Goal: Task Accomplishment & Management: Use online tool/utility

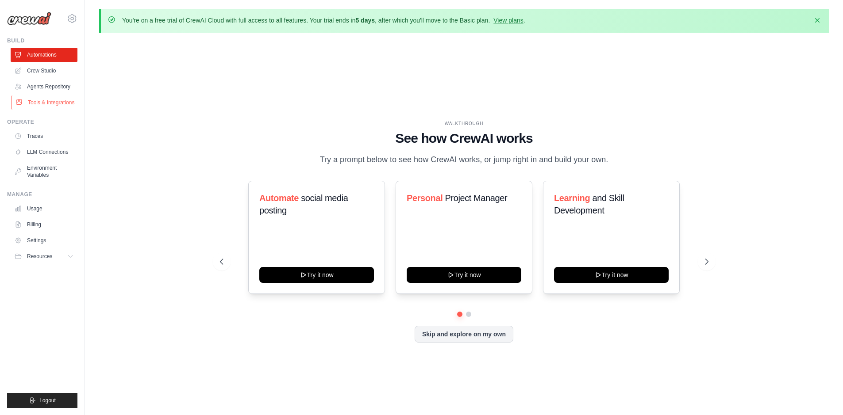
click at [43, 108] on link "Tools & Integrations" at bounding box center [45, 103] width 67 height 14
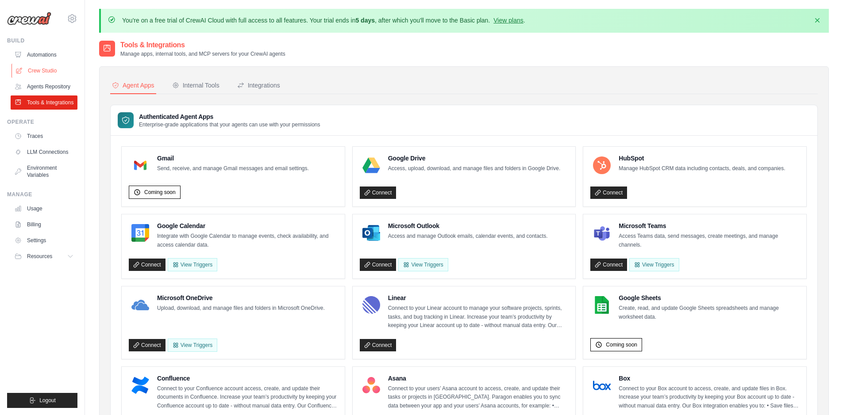
click at [50, 74] on link "Crew Studio" at bounding box center [45, 71] width 67 height 14
click at [45, 57] on link "Automations" at bounding box center [45, 55] width 67 height 14
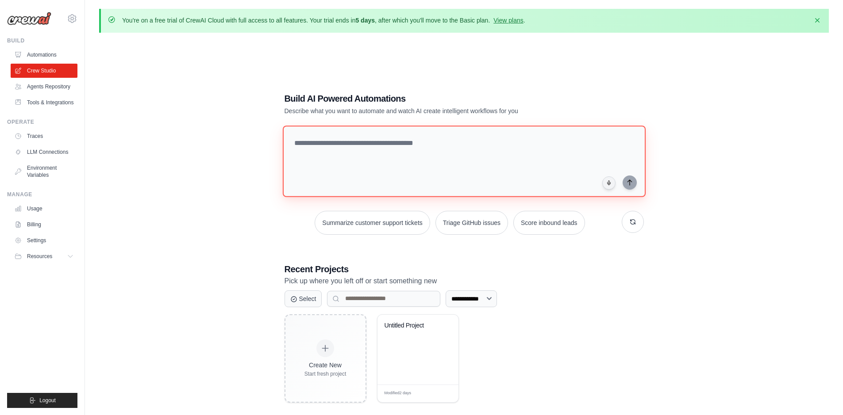
drag, startPoint x: 395, startPoint y: 134, endPoint x: 338, endPoint y: 146, distance: 58.5
click at [338, 146] on textarea at bounding box center [463, 162] width 363 height 72
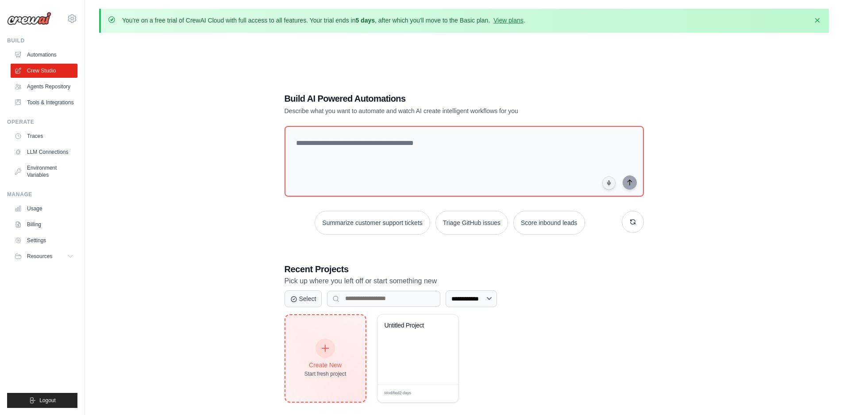
click at [314, 338] on div "Create New Start fresh project" at bounding box center [325, 358] width 80 height 87
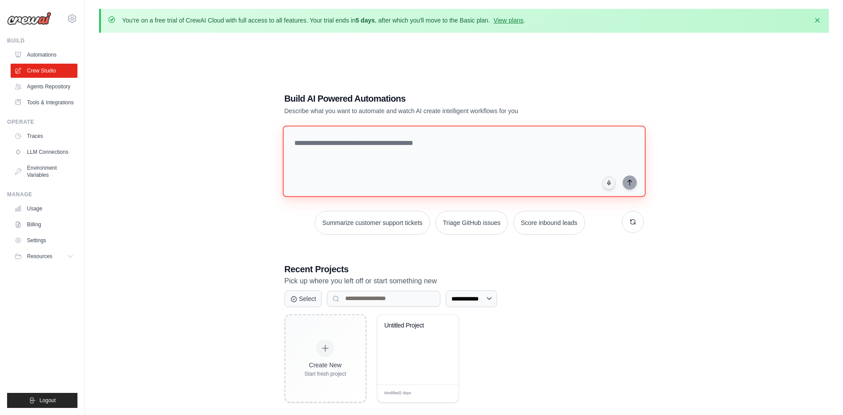
drag, startPoint x: 302, startPoint y: 164, endPoint x: 308, endPoint y: 136, distance: 28.2
click at [308, 136] on textarea at bounding box center [463, 162] width 363 height 72
paste textarea "**********"
type textarea "**********"
drag, startPoint x: 452, startPoint y: 144, endPoint x: 25, endPoint y: 154, distance: 427.0
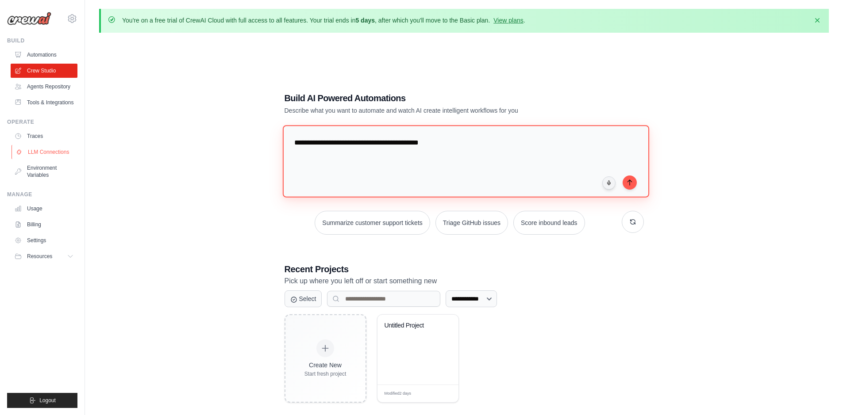
click at [31, 159] on body "amirrezaelahi96@gmail.com Settings Build Automations" at bounding box center [421, 232] width 843 height 464
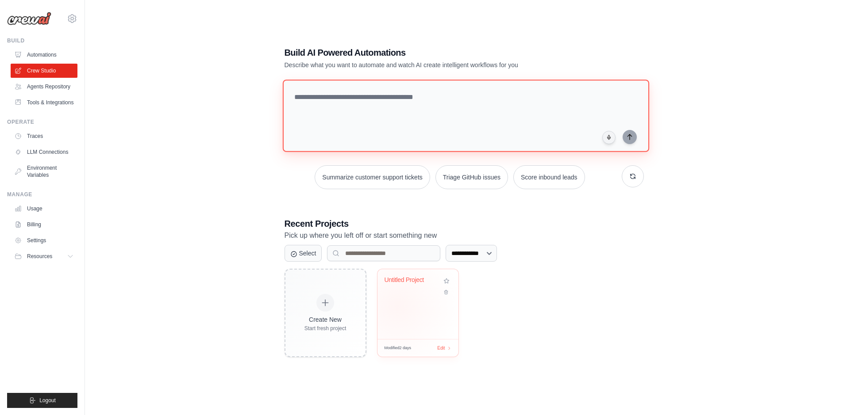
scroll to position [48, 0]
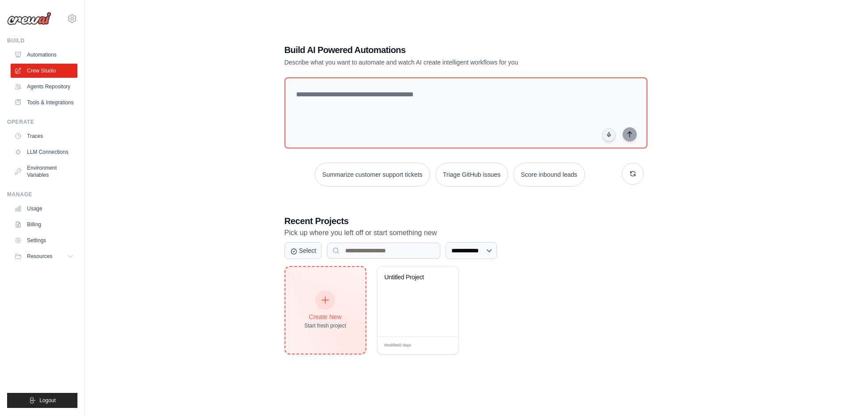
click at [299, 309] on div "Create New Start fresh project" at bounding box center [325, 310] width 80 height 87
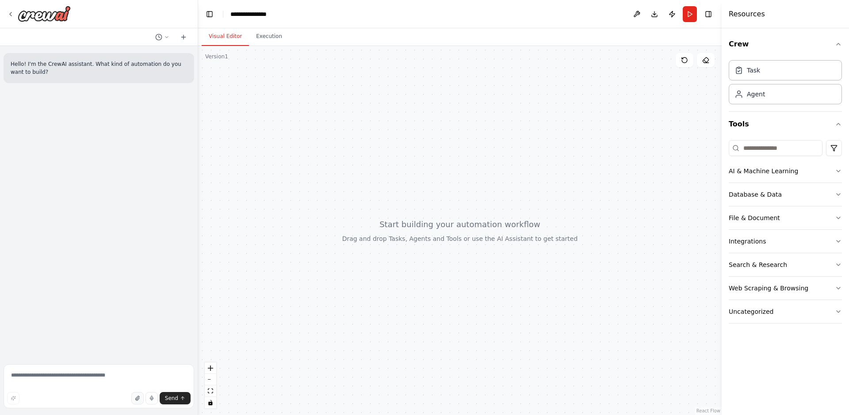
click at [144, 400] on button "button" at bounding box center [137, 398] width 12 height 12
click at [51, 374] on textarea at bounding box center [99, 386] width 191 height 44
paste textarea "**********"
type textarea "**********"
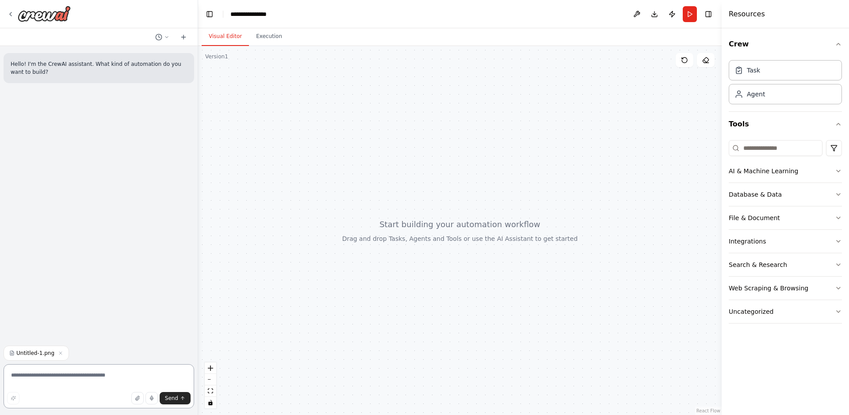
paste textarea "**********"
type textarea "**********"
click at [176, 400] on span "Send" at bounding box center [171, 398] width 13 height 7
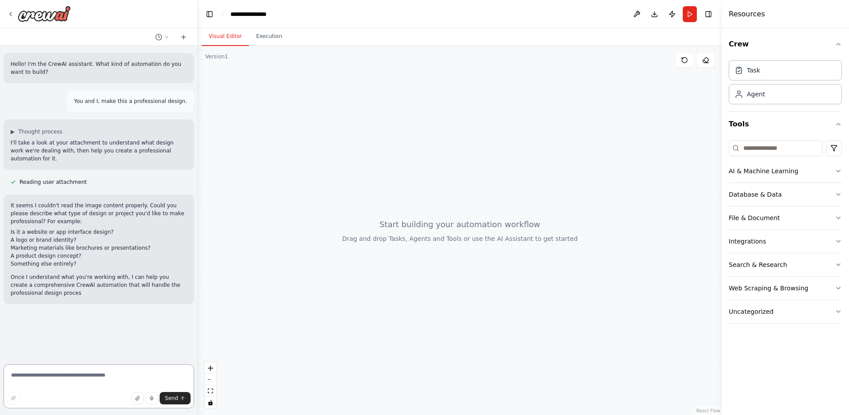
paste textarea "**********"
drag, startPoint x: 27, startPoint y: 376, endPoint x: 32, endPoint y: 376, distance: 4.9
click at [29, 376] on textarea "**********" at bounding box center [99, 386] width 191 height 44
drag, startPoint x: 32, startPoint y: 376, endPoint x: 0, endPoint y: 378, distance: 32.4
click at [0, 378] on div "**********" at bounding box center [99, 207] width 198 height 415
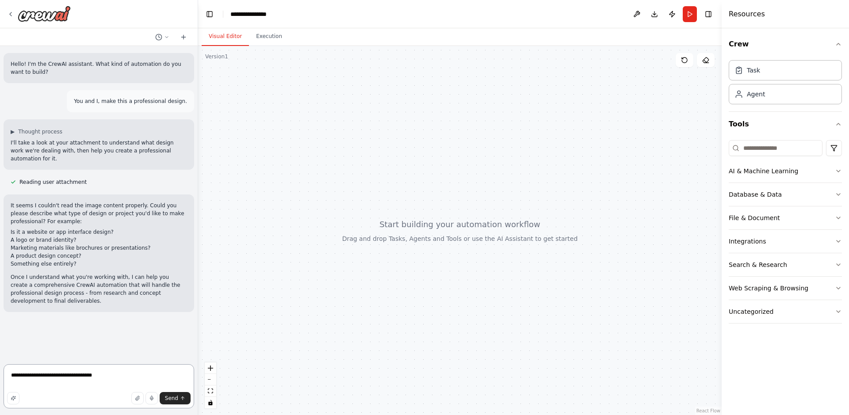
type textarea "**********"
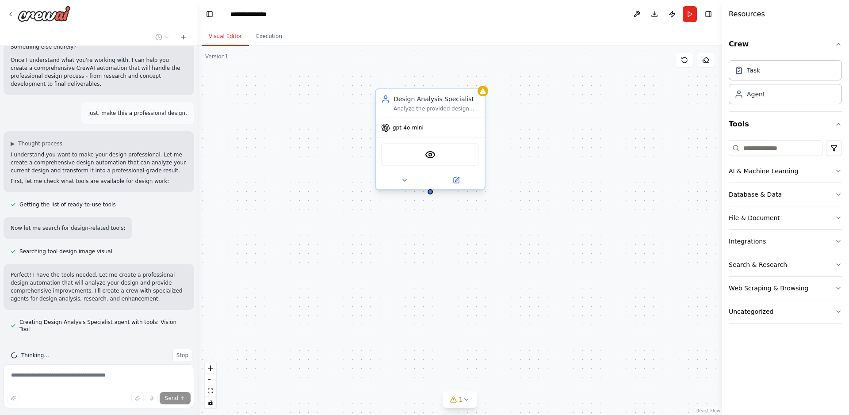
scroll to position [242, 0]
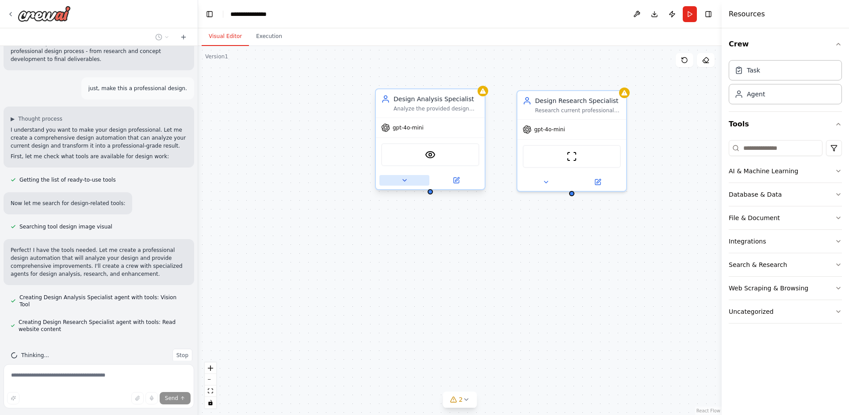
click at [413, 184] on button at bounding box center [405, 180] width 50 height 11
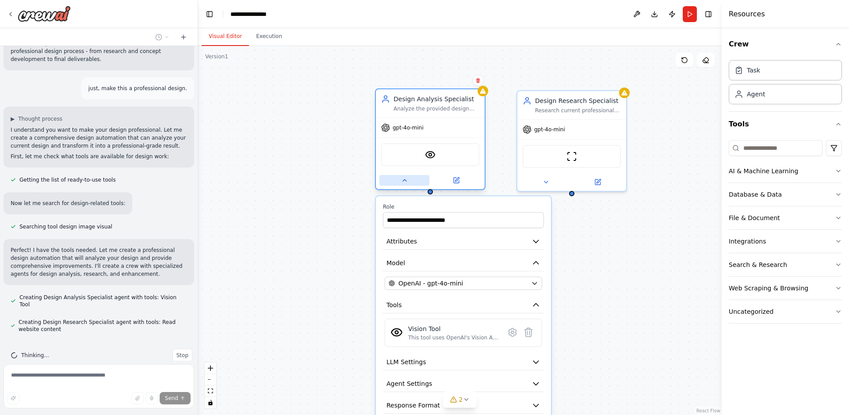
scroll to position [260, 0]
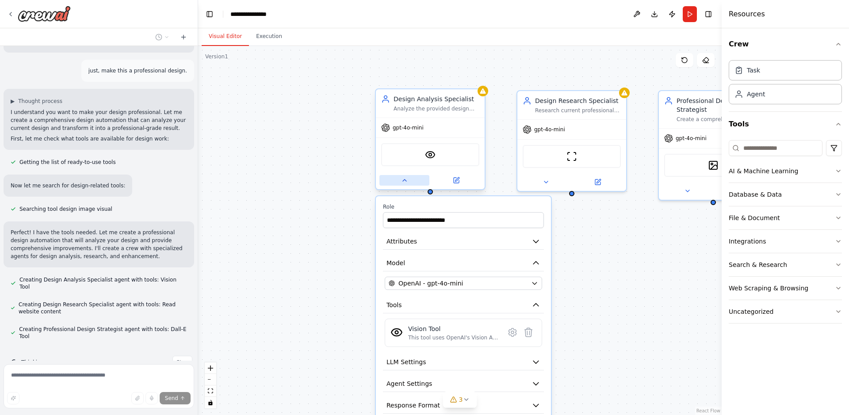
click at [410, 182] on button at bounding box center [405, 180] width 50 height 11
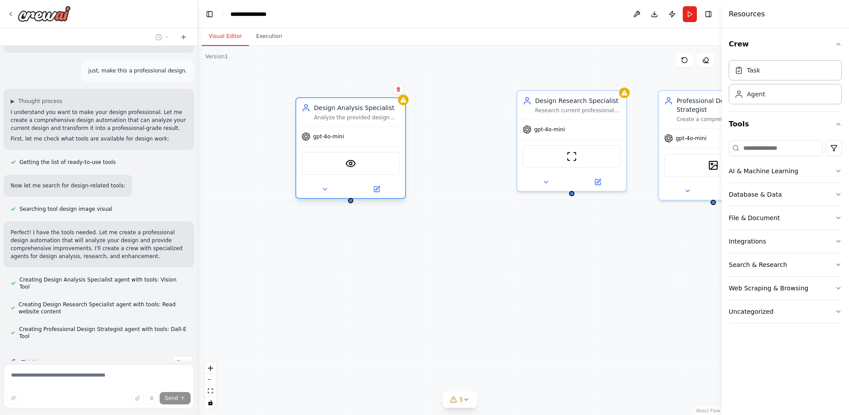
drag, startPoint x: 383, startPoint y: 134, endPoint x: 332, endPoint y: 126, distance: 51.0
click at [319, 128] on div "gpt-4o-mini" at bounding box center [350, 136] width 109 height 19
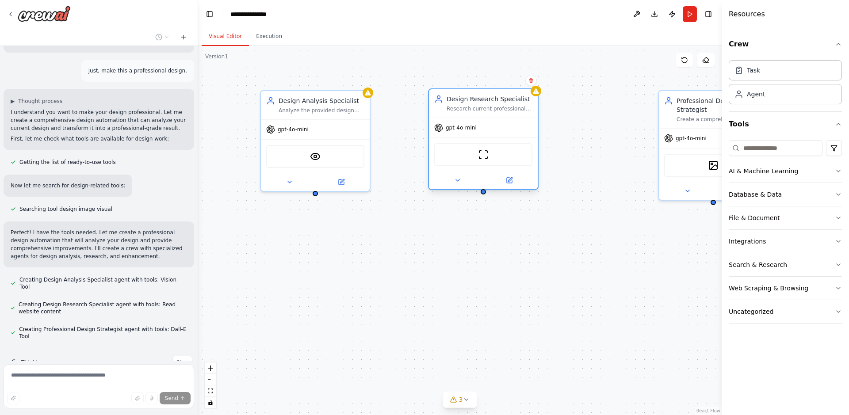
drag, startPoint x: 518, startPoint y: 116, endPoint x: 455, endPoint y: 115, distance: 63.3
click at [445, 113] on div "Design Research Specialist Research current professional design trends, industr…" at bounding box center [483, 139] width 111 height 102
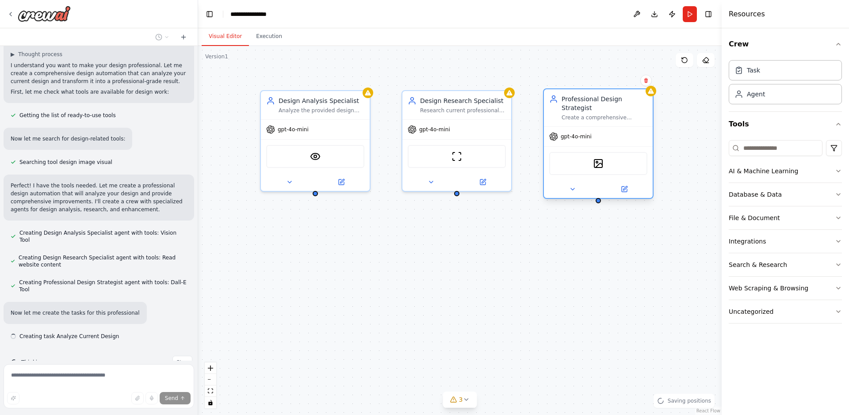
drag, startPoint x: 578, startPoint y: 121, endPoint x: 569, endPoint y: 107, distance: 16.5
click at [569, 107] on div "Design Analysis Specialist Analyze the provided design image using advanced vis…" at bounding box center [460, 230] width 524 height 369
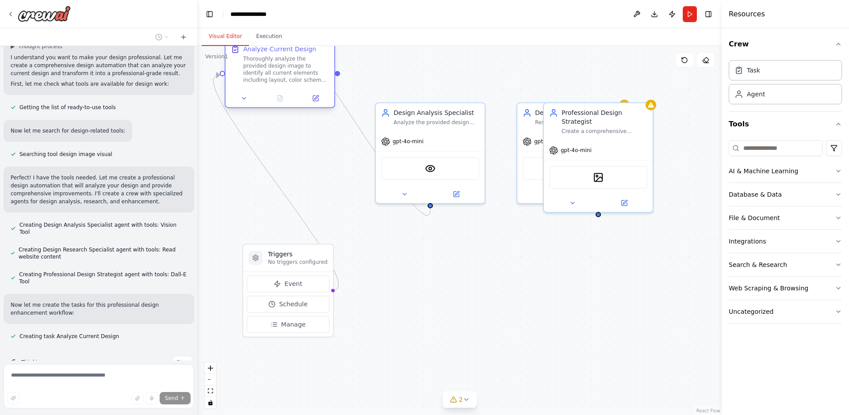
scroll to position [332, 0]
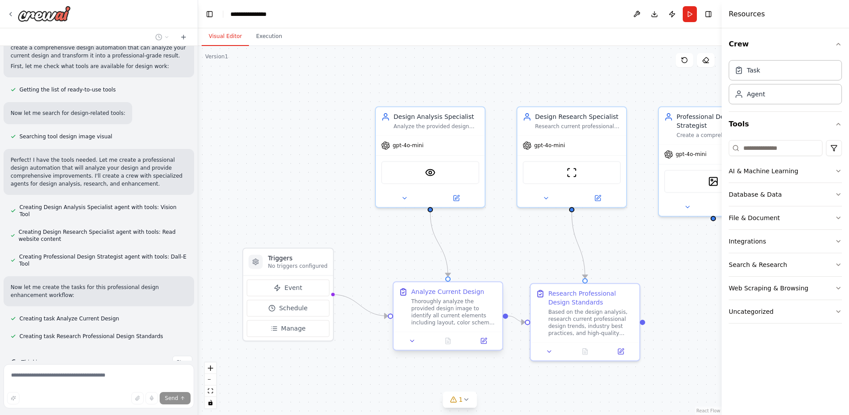
drag, startPoint x: 408, startPoint y: 292, endPoint x: 423, endPoint y: 307, distance: 21.6
click at [423, 307] on div "Thoroughly analyze the provided design image to identify all current elements i…" at bounding box center [454, 312] width 86 height 28
click at [557, 179] on div "ScrapeWebsiteTool" at bounding box center [572, 170] width 98 height 23
click at [670, 176] on div "DallETool" at bounding box center [713, 179] width 98 height 23
click at [680, 176] on div "DallETool" at bounding box center [713, 179] width 98 height 23
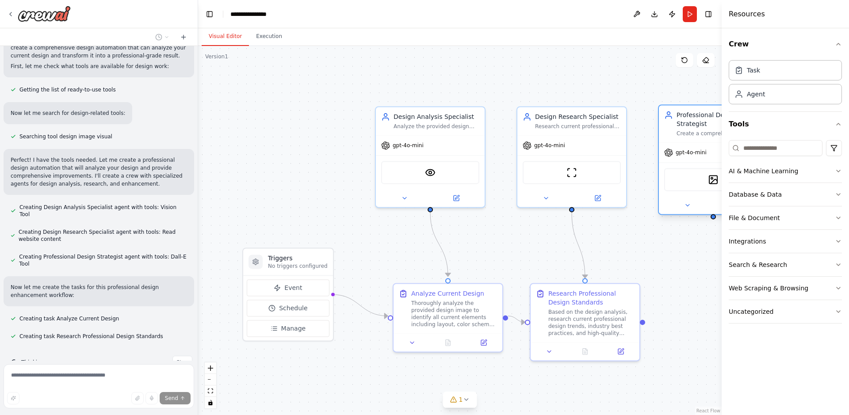
click at [680, 176] on div "DallETool" at bounding box center [713, 179] width 98 height 23
click at [685, 201] on button at bounding box center [688, 205] width 50 height 11
click at [688, 202] on icon at bounding box center [687, 205] width 7 height 7
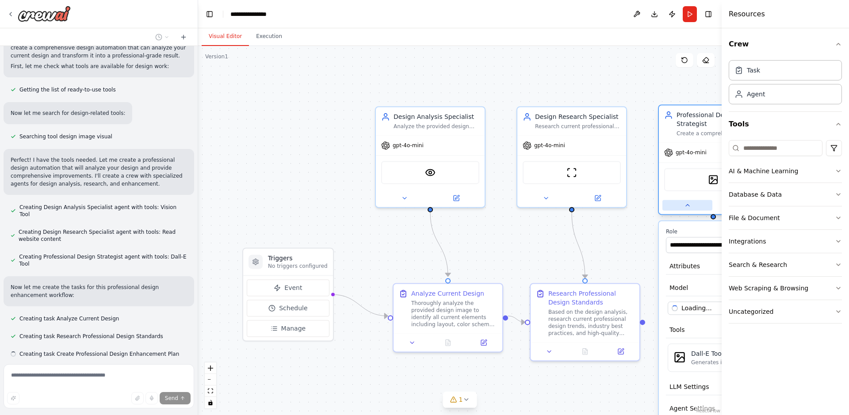
scroll to position [350, 0]
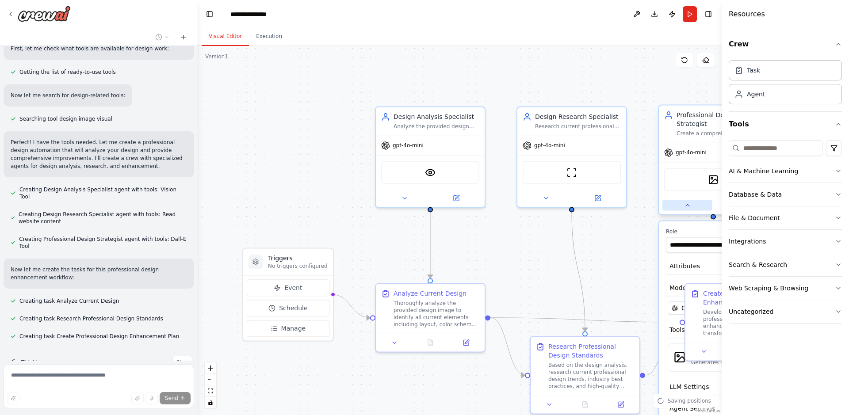
click at [688, 202] on icon at bounding box center [687, 205] width 7 height 7
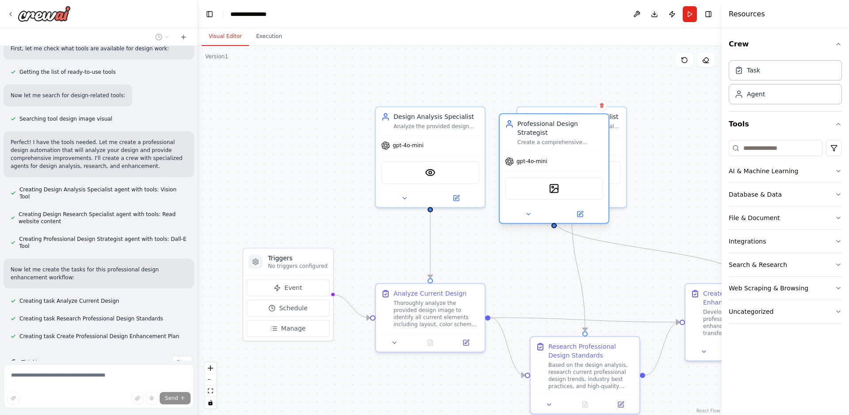
drag, startPoint x: 666, startPoint y: 157, endPoint x: 517, endPoint y: 159, distance: 149.5
click at [518, 158] on div "gpt-4o-mini" at bounding box center [554, 161] width 109 height 19
click at [526, 182] on div "DallETool" at bounding box center [545, 188] width 98 height 23
click at [527, 183] on div "DallETool" at bounding box center [545, 188] width 98 height 23
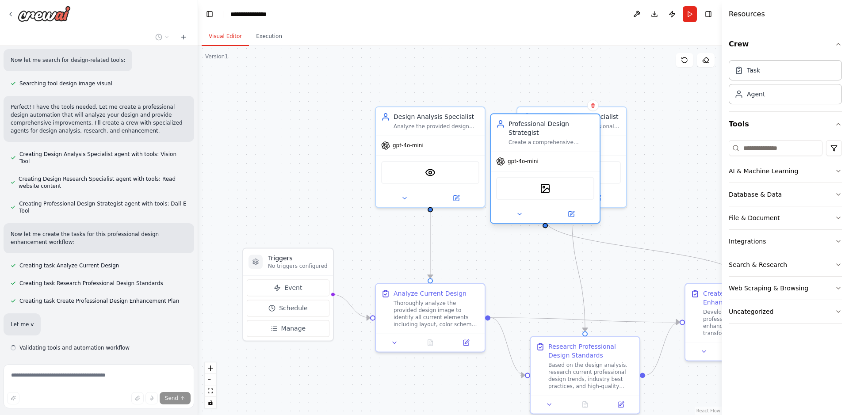
scroll to position [397, 0]
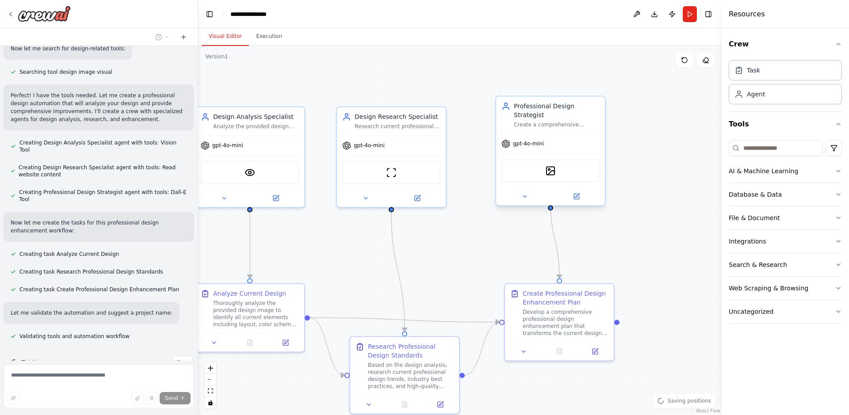
drag, startPoint x: 546, startPoint y: 164, endPoint x: 548, endPoint y: 144, distance: 20.0
click at [548, 144] on div "gpt-4o-mini DallETool" at bounding box center [550, 170] width 109 height 72
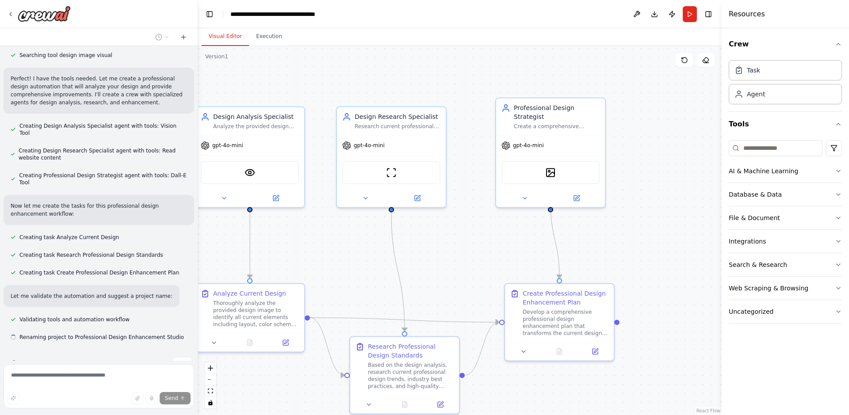
scroll to position [414, 0]
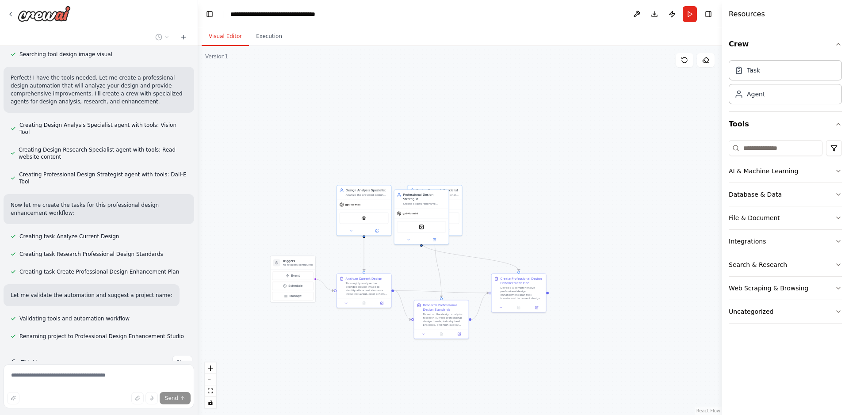
drag, startPoint x: 237, startPoint y: 215, endPoint x: 296, endPoint y: 196, distance: 62.5
click at [297, 194] on div ".deletable-edge-delete-btn { width: 20px; height: 20px; border: 0px solid #ffff…" at bounding box center [460, 230] width 524 height 369
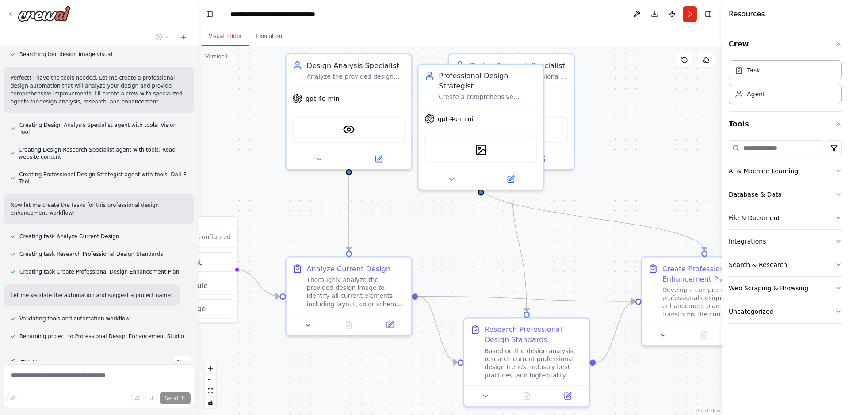
drag, startPoint x: 219, startPoint y: 163, endPoint x: 200, endPoint y: 116, distance: 50.8
click at [198, 116] on div "Hello! I'm the CrewAI assistant. What kind of automation do you want to build? …" at bounding box center [424, 207] width 849 height 415
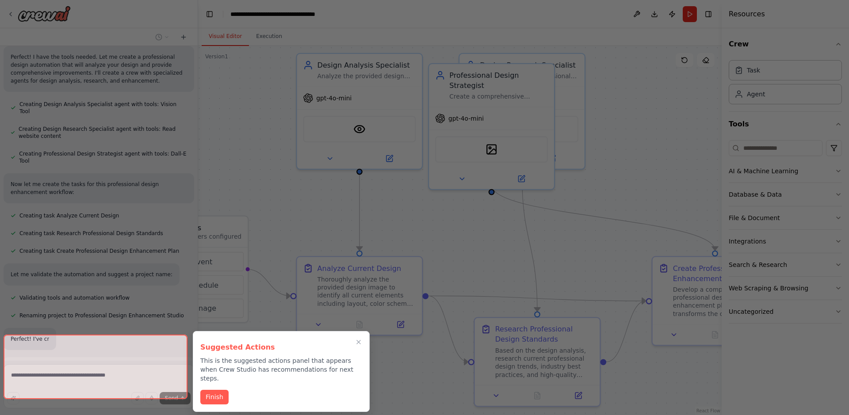
scroll to position [436, 0]
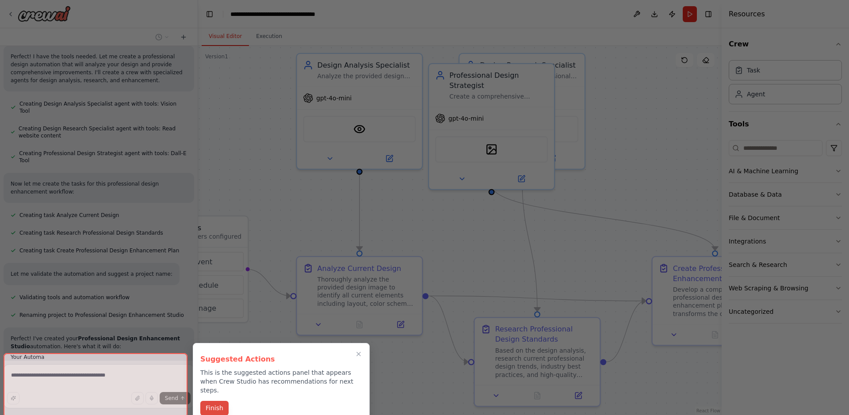
click at [215, 401] on button "Finish" at bounding box center [214, 408] width 28 height 15
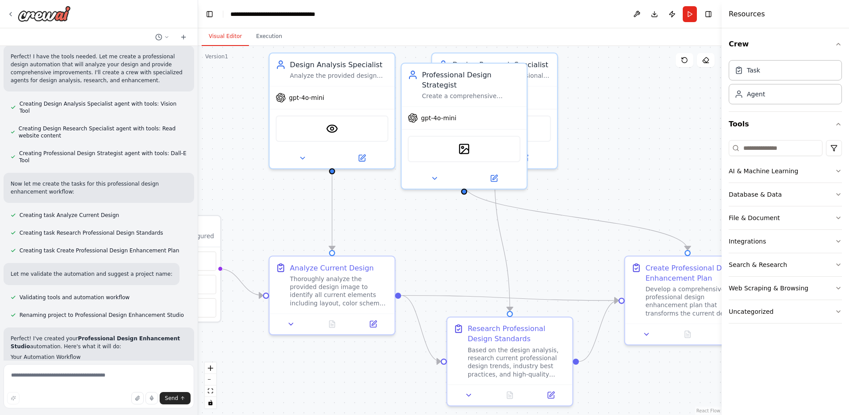
drag, startPoint x: 238, startPoint y: 162, endPoint x: 223, endPoint y: 162, distance: 15.5
click at [223, 162] on div ".deletable-edge-delete-btn { width: 20px; height: 20px; border: 0px solid #ffff…" at bounding box center [460, 230] width 524 height 369
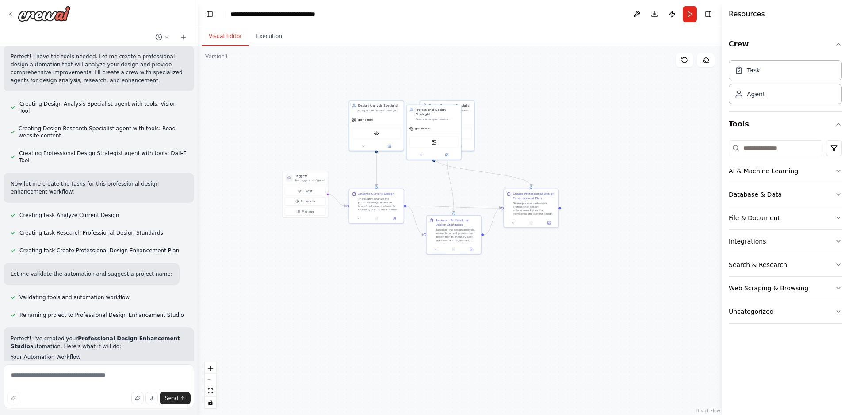
drag, startPoint x: 253, startPoint y: 292, endPoint x: 349, endPoint y: 275, distance: 97.5
click at [349, 275] on div ".deletable-edge-delete-btn { width: 20px; height: 20px; border: 0px solid #ffff…" at bounding box center [460, 230] width 524 height 369
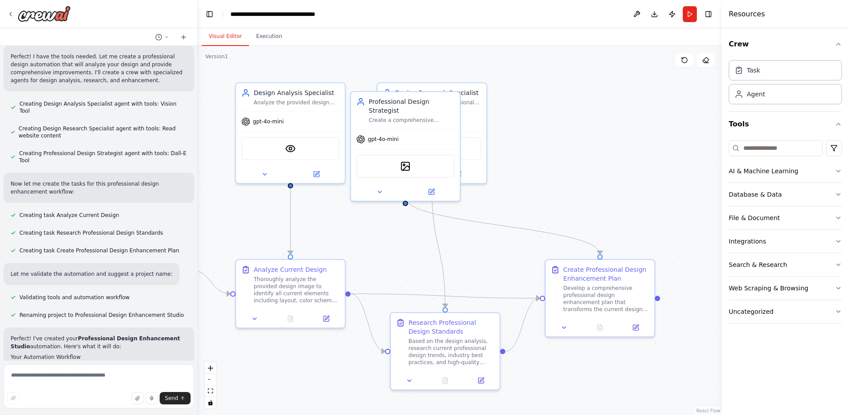
drag, startPoint x: 344, startPoint y: 359, endPoint x: 348, endPoint y: 341, distance: 18.1
click at [302, 415] on html "Hello! I'm the CrewAI assistant. What kind of automation do you want to build? …" at bounding box center [424, 207] width 849 height 415
click at [400, 153] on div "DallETool" at bounding box center [406, 164] width 98 height 23
click at [391, 164] on div "DallETool" at bounding box center [406, 164] width 98 height 23
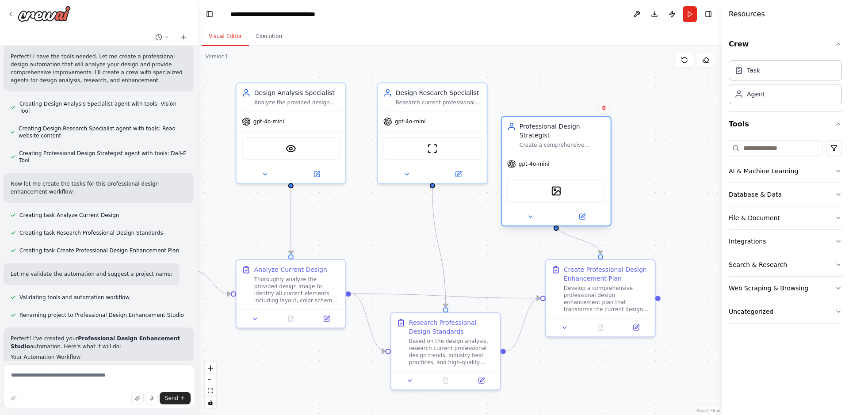
drag, startPoint x: 402, startPoint y: 144, endPoint x: 566, endPoint y: 146, distance: 164.6
click at [566, 174] on div "DallETool" at bounding box center [556, 191] width 109 height 34
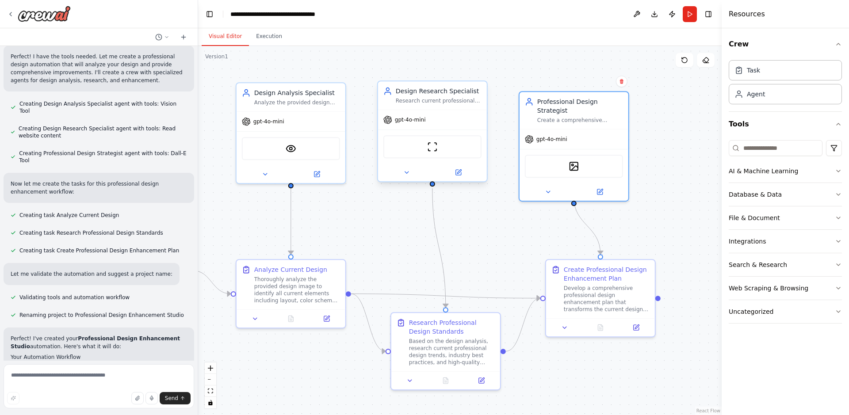
click at [446, 154] on div "ScrapeWebsiteTool" at bounding box center [432, 146] width 98 height 23
click at [303, 158] on div "VisionTool" at bounding box center [291, 146] width 98 height 23
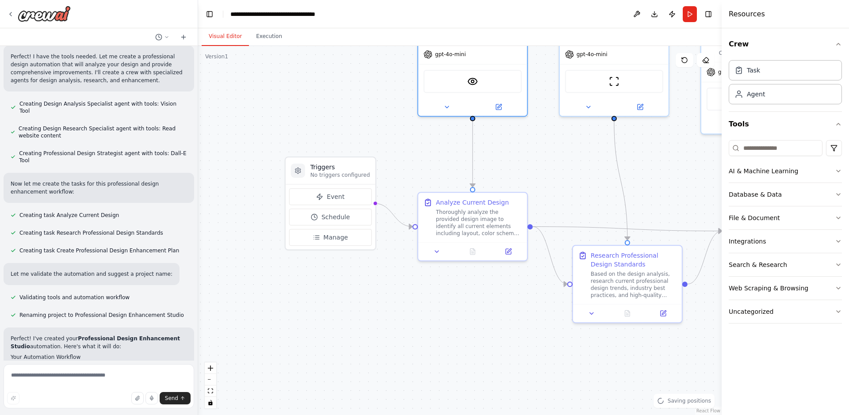
drag, startPoint x: 258, startPoint y: 225, endPoint x: 446, endPoint y: 153, distance: 201.3
click at [446, 153] on div ".deletable-edge-delete-btn { width: 20px; height: 20px; border: 0px solid #ffff…" at bounding box center [460, 230] width 524 height 369
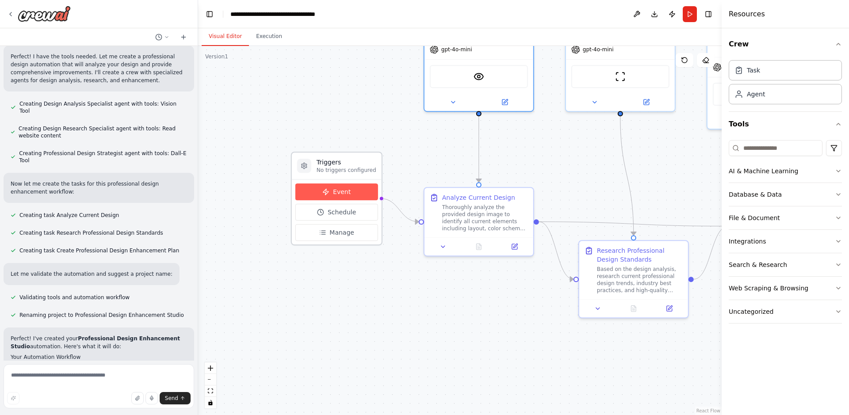
click at [331, 193] on button "Event" at bounding box center [336, 192] width 83 height 17
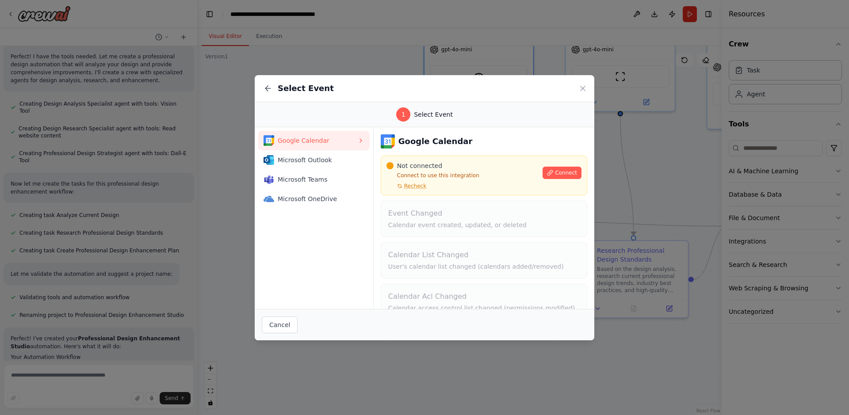
click at [419, 114] on span "Select Event" at bounding box center [433, 114] width 39 height 9
click at [405, 116] on div "1" at bounding box center [403, 114] width 14 height 14
click at [578, 79] on div "Select Event" at bounding box center [425, 88] width 340 height 27
click at [585, 95] on div "Select Event" at bounding box center [425, 88] width 340 height 27
click at [581, 87] on icon at bounding box center [583, 88] width 4 height 4
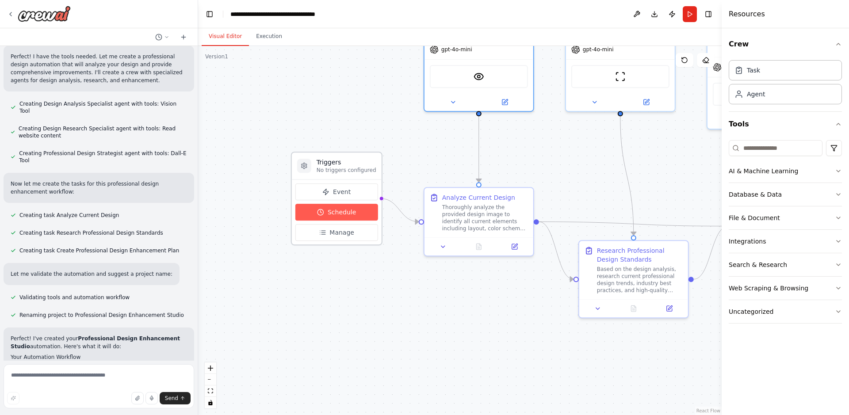
click at [319, 215] on circle at bounding box center [321, 213] width 6 height 6
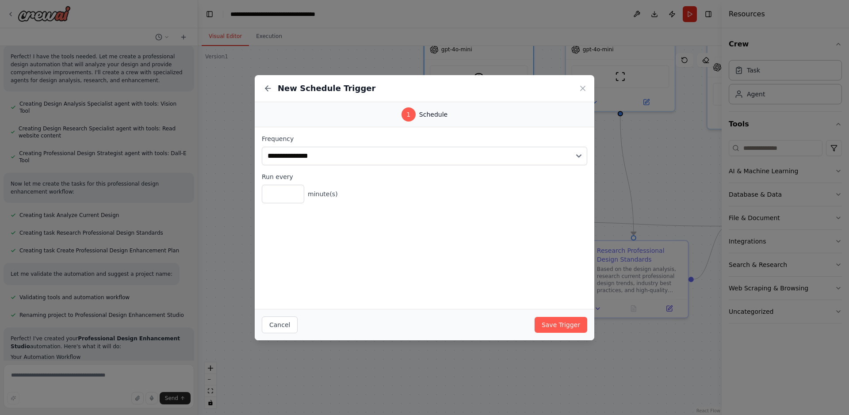
click at [415, 112] on div "1" at bounding box center [409, 114] width 14 height 14
click at [277, 183] on div "Run every * minute(s)" at bounding box center [425, 188] width 326 height 31
click at [276, 194] on input "*" at bounding box center [283, 194] width 42 height 19
click at [582, 89] on icon at bounding box center [583, 88] width 9 height 9
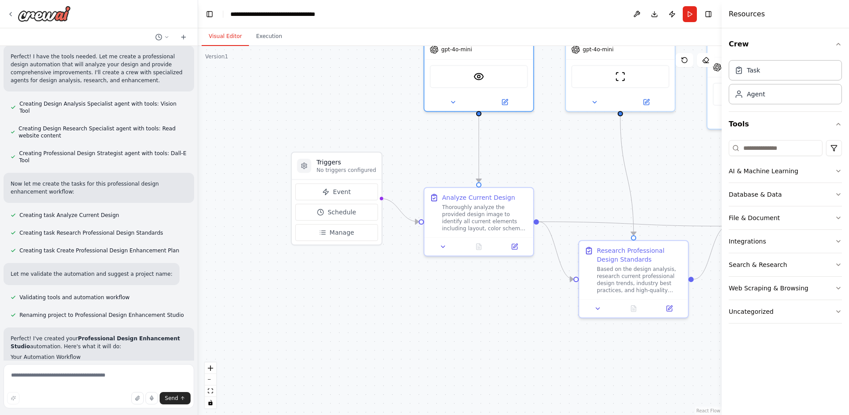
scroll to position [685, 0]
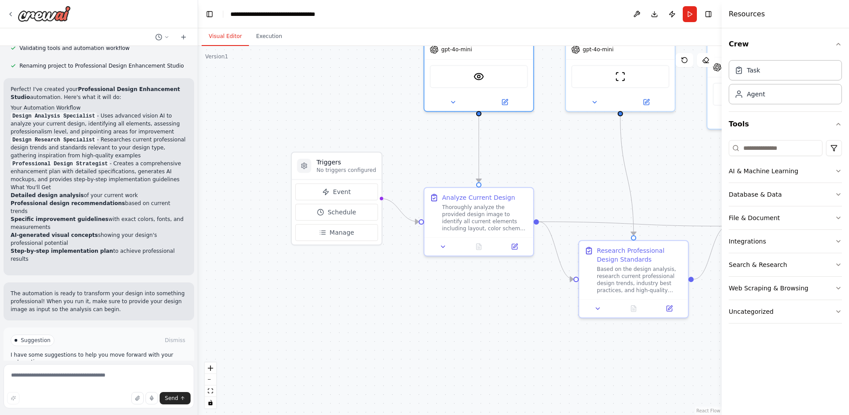
click at [115, 375] on span "Run Automation" at bounding box center [102, 378] width 43 height 7
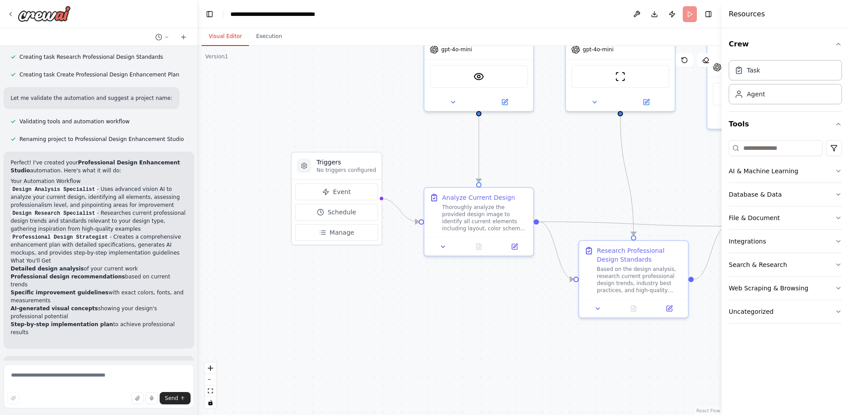
scroll to position [613, 0]
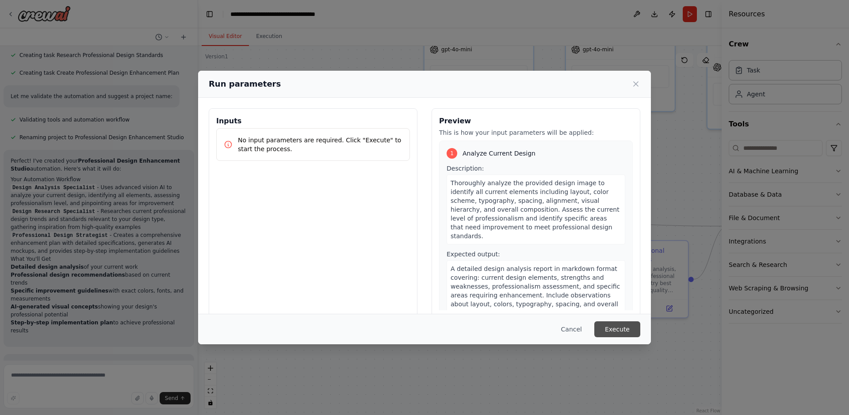
click at [614, 332] on button "Execute" at bounding box center [617, 330] width 46 height 16
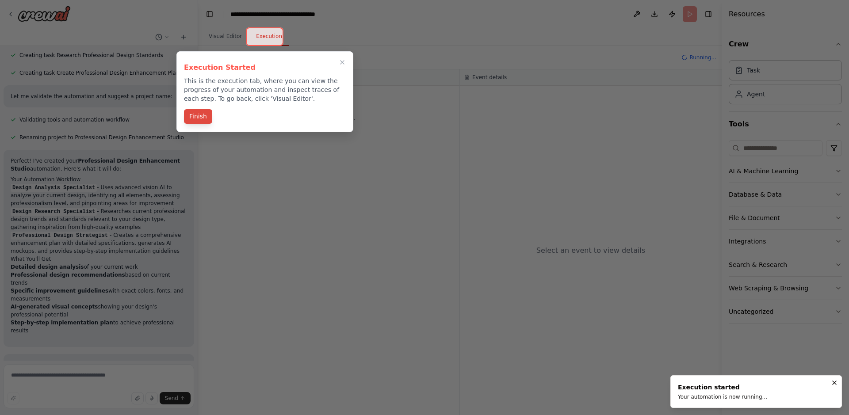
click at [198, 114] on button "Finish" at bounding box center [198, 116] width 28 height 15
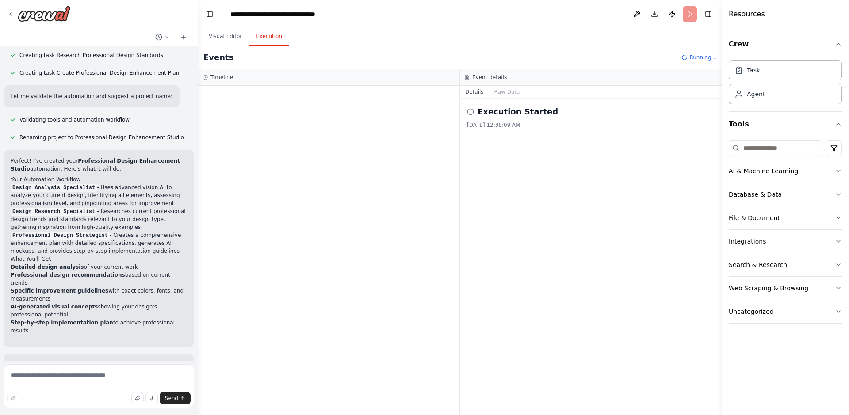
click at [471, 111] on icon at bounding box center [470, 111] width 7 height 7
drag, startPoint x: 526, startPoint y: 132, endPoint x: 473, endPoint y: 164, distance: 62.5
click at [524, 133] on div "Execution Started 10/6/2025, 12:38:09 AM" at bounding box center [591, 257] width 262 height 317
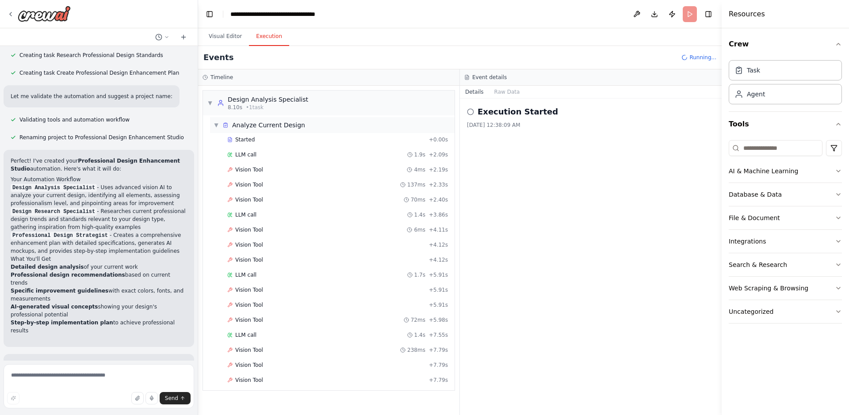
scroll to position [0, 0]
click at [257, 127] on span "Analyze Current Design" at bounding box center [268, 124] width 73 height 9
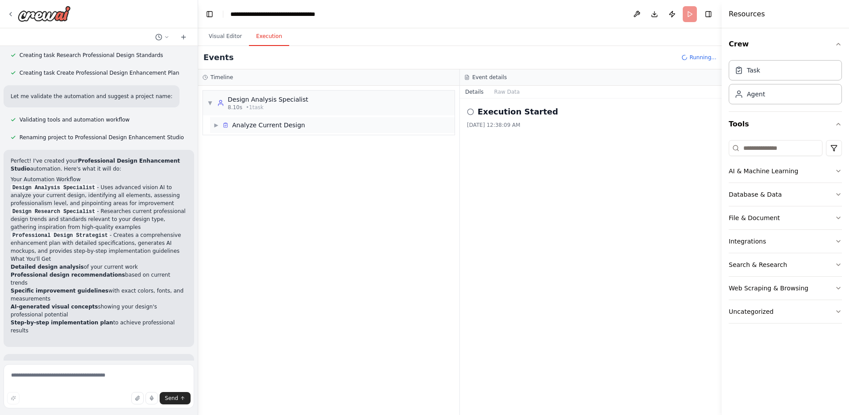
click at [255, 127] on span "Analyze Current Design" at bounding box center [268, 125] width 73 height 9
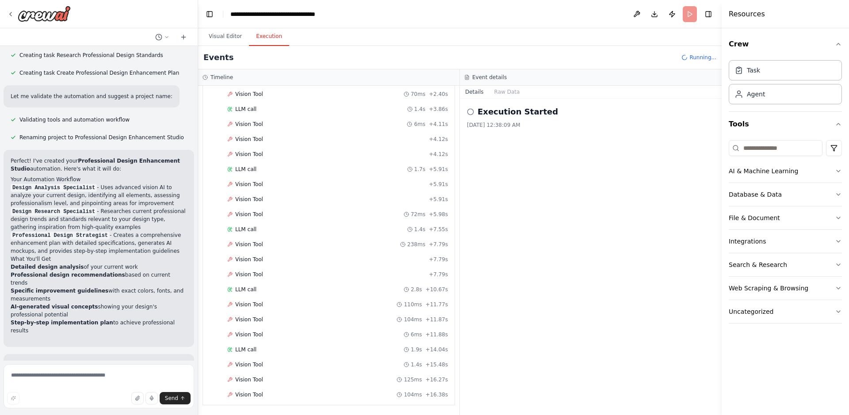
scroll to position [121, 0]
